Goal: Task Accomplishment & Management: Complete application form

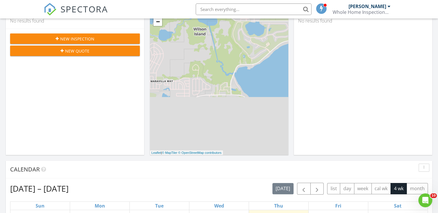
scroll to position [93, 0]
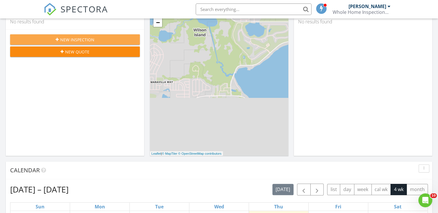
click at [78, 39] on span "New Inspection" at bounding box center [77, 40] width 34 height 6
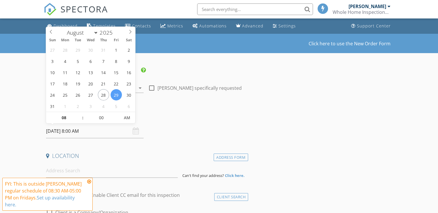
click at [57, 129] on input "[DATE] 8:00 AM" at bounding box center [94, 131] width 97 height 14
select select "8"
type input "[DATE] 8:00 AM"
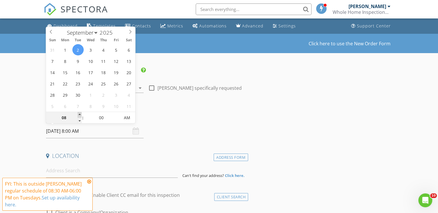
type input "09"
type input "[DATE] 9:00 AM"
click at [80, 115] on span at bounding box center [80, 115] width 4 height 6
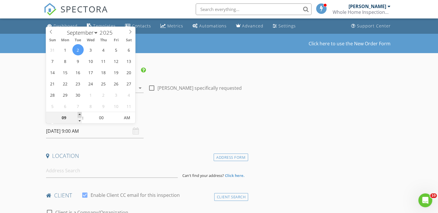
type input "10"
type input "[DATE] 10:00 AM"
click at [80, 115] on span at bounding box center [80, 115] width 4 height 6
type input "11"
type input "[DATE] 11:00 AM"
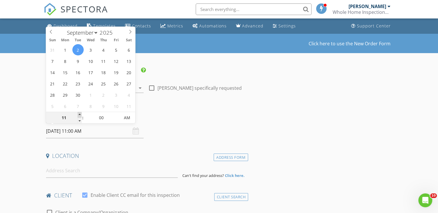
click at [80, 115] on span at bounding box center [80, 115] width 4 height 6
click at [56, 171] on input at bounding box center [112, 171] width 132 height 14
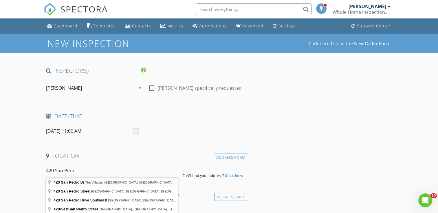
type input "[STREET_ADDRESS][PERSON_NAME]"
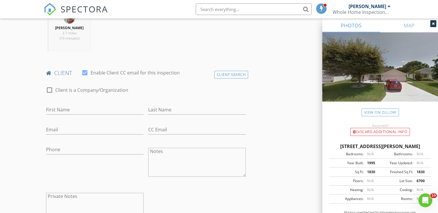
scroll to position [243, 0]
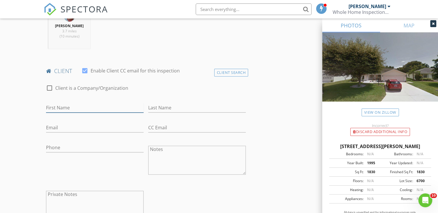
click at [93, 106] on input "First Name" at bounding box center [94, 108] width 97 height 10
type input "[PERSON_NAME]"
click at [177, 106] on input "Last Name" at bounding box center [196, 108] width 97 height 10
type input "Haraty"
click at [62, 129] on input "Email" at bounding box center [94, 128] width 97 height 10
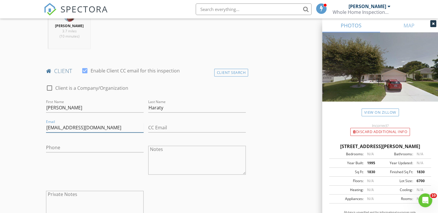
type input "[EMAIL_ADDRESS][DOMAIN_NAME]"
click at [51, 146] on input "Phone" at bounding box center [94, 148] width 97 height 10
type input "[PHONE_NUMBER]"
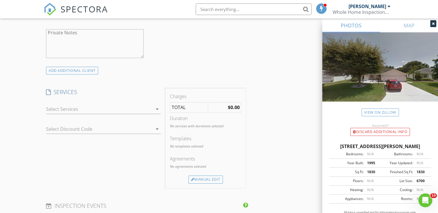
scroll to position [416, 0]
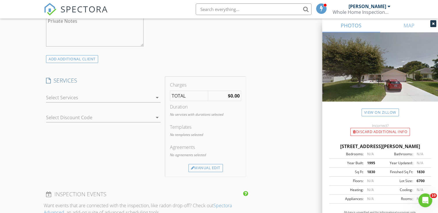
click at [157, 97] on icon "arrow_drop_down" at bounding box center [157, 97] width 7 height 7
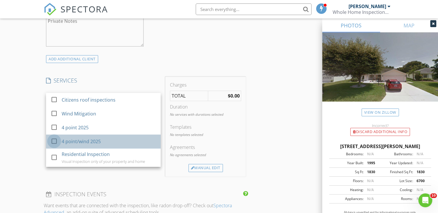
click at [53, 141] on div at bounding box center [54, 142] width 10 height 10
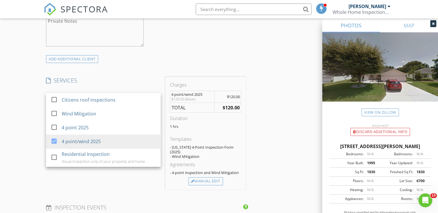
click at [38, 140] on div "New Inspection Click here to use the New Order Form INSPECTOR(S) check_box [PER…" at bounding box center [219, 121] width 438 height 1009
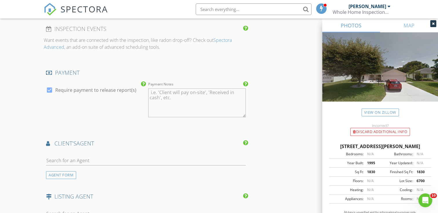
scroll to position [602, 0]
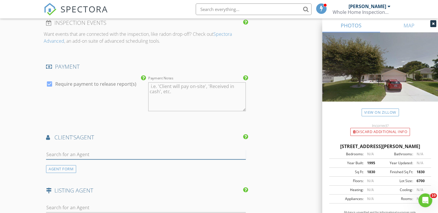
click at [63, 150] on input "text" at bounding box center [146, 155] width 200 height 10
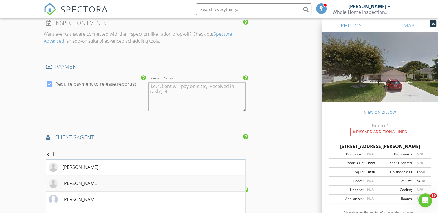
type input "Rich"
click at [72, 180] on div "[PERSON_NAME]" at bounding box center [80, 183] width 36 height 7
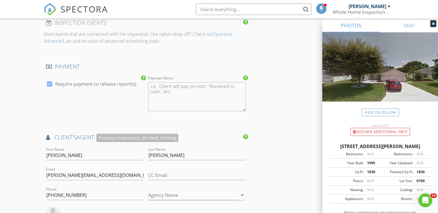
click at [32, 169] on div "New Inspection Click here to use the New Order Form INSPECTOR(S) check_box [PER…" at bounding box center [219, 2] width 438 height 1141
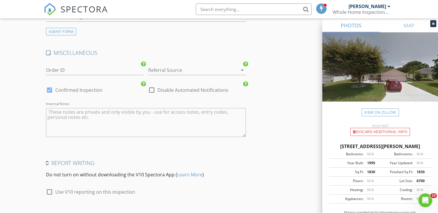
scroll to position [954, 0]
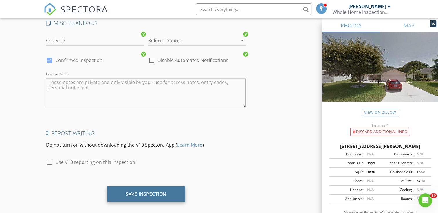
click at [141, 191] on div "Save Inspection" at bounding box center [146, 194] width 41 height 6
